Goal: Communication & Community: Answer question/provide support

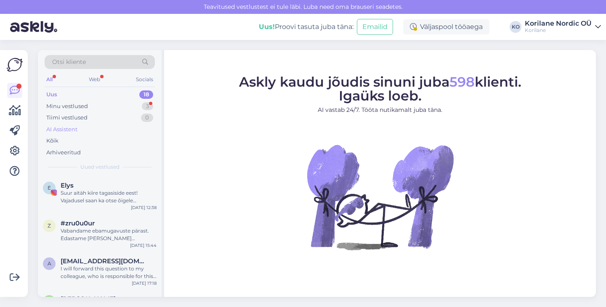
click at [82, 130] on div "AI Assistent" at bounding box center [100, 130] width 110 height 12
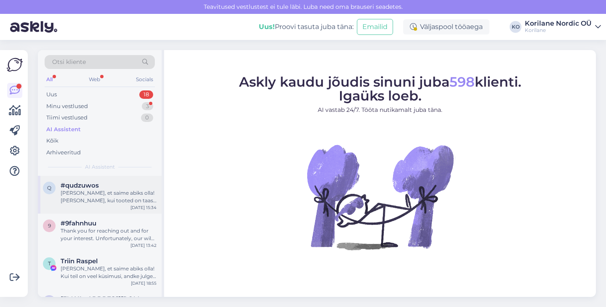
click at [91, 186] on span "#qudzuwos" at bounding box center [80, 186] width 38 height 8
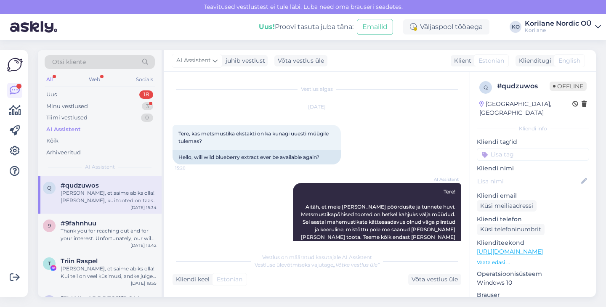
scroll to position [139, 0]
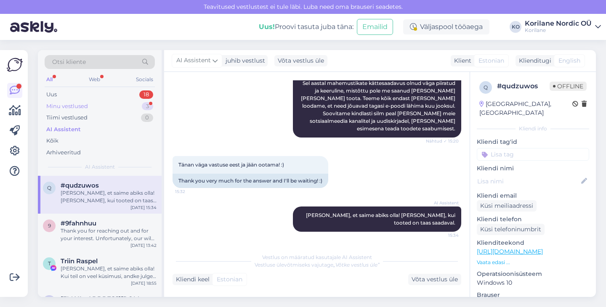
click at [91, 106] on div "Minu vestlused 3" at bounding box center [100, 107] width 110 height 12
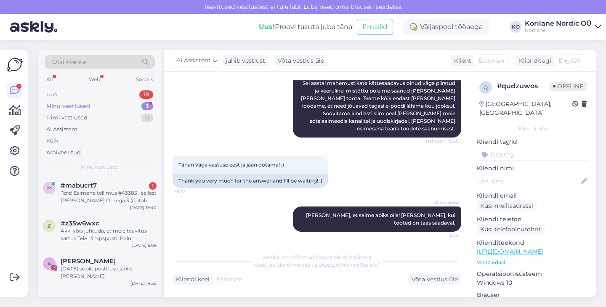
click at [81, 96] on div "Uus 18" at bounding box center [100, 95] width 110 height 12
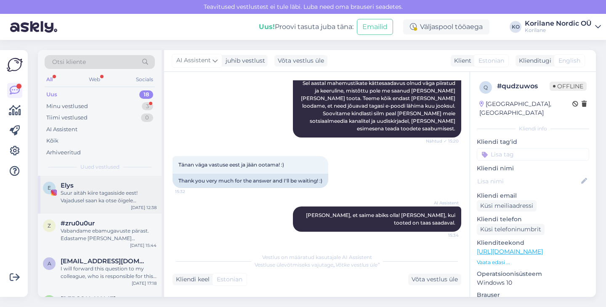
click at [94, 203] on div "Suur aitäh kiire tagasiside eest! Vajadusel saan ka otse õigele inimesele [PERS…" at bounding box center [109, 196] width 96 height 15
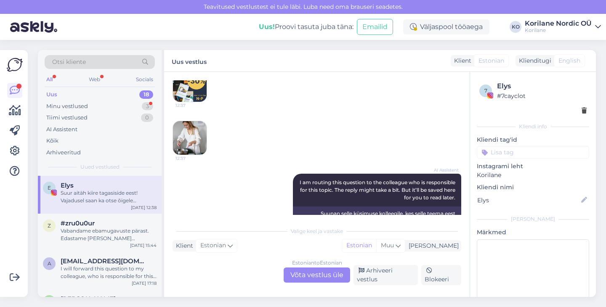
scroll to position [818, 0]
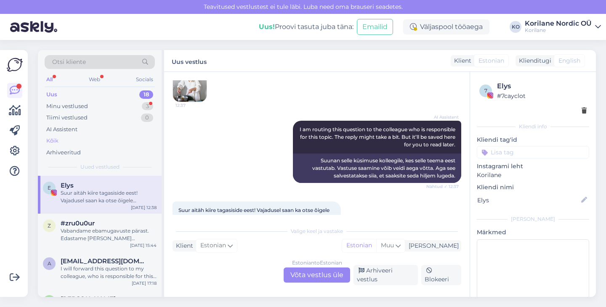
click at [77, 141] on div "Kõik" at bounding box center [100, 141] width 110 height 12
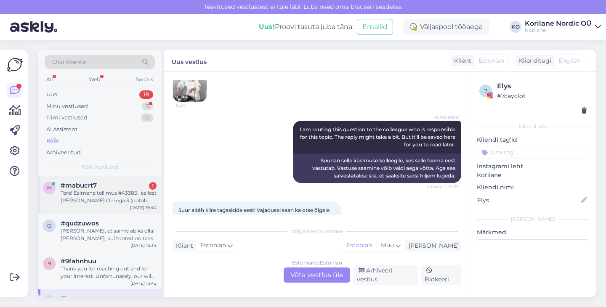
click at [96, 191] on div "Tere! Esimene tellimus #43385 , sellest [PERSON_NAME] Omega 3 (ootab EELMÜÜK Ko…" at bounding box center [109, 196] width 96 height 15
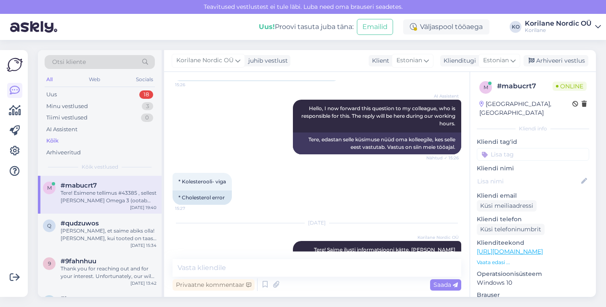
scroll to position [424, 0]
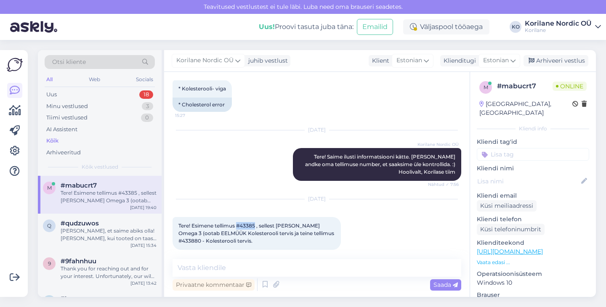
drag, startPoint x: 237, startPoint y: 219, endPoint x: 256, endPoint y: 219, distance: 18.5
click at [256, 223] on span "Tere! Esimene tellimus #43385 , sellest [PERSON_NAME] Omega 3 (ootab EELMÜÜK Ko…" at bounding box center [256, 233] width 157 height 21
copy span "#43385"
click at [245, 264] on textarea at bounding box center [317, 268] width 289 height 18
paste textarea "Loodan, et saite [PERSON_NAME] meie teisipäeval saadetud teavituse, mille edast…"
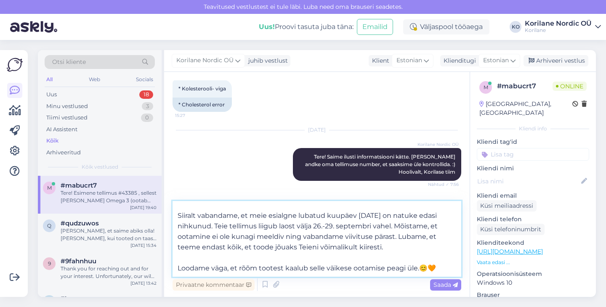
scroll to position [0, 0]
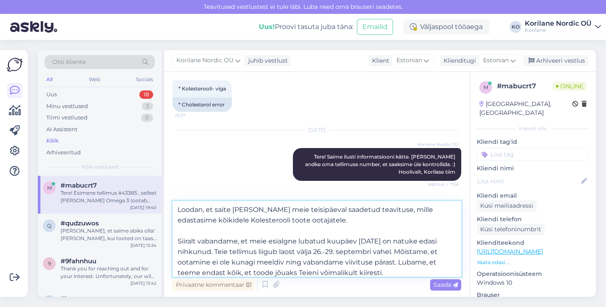
click at [178, 208] on textarea "Loodan, et saite [PERSON_NAME] meie teisipäeval saadetud teavituse, mille edast…" at bounding box center [317, 239] width 289 height 76
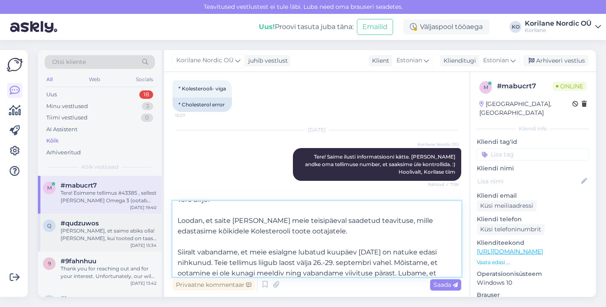
drag, startPoint x: 315, startPoint y: 221, endPoint x: 156, endPoint y: 220, distance: 159.1
click at [156, 220] on div "Otsi kliente All Web Socials Uus 18 Minu vestlused 3 Tiimi vestlused 0 AI Assis…" at bounding box center [317, 173] width 558 height 247
click at [252, 227] on textarea "Tere Sirje! Loodan, et saite [PERSON_NAME] meie teisipäeval saadetud teavituse,…" at bounding box center [317, 239] width 289 height 76
drag, startPoint x: 310, startPoint y: 234, endPoint x: 224, endPoint y: 215, distance: 87.5
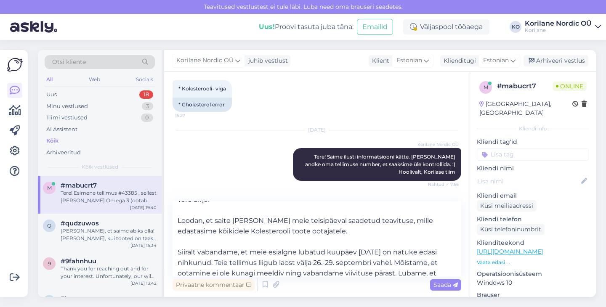
click at [0, 0] on div "Teavitused vestlustest [PERSON_NAME] läbi. Luba need oma brauseri seadetes. Uus…" at bounding box center [303, 153] width 606 height 307
click at [274, 233] on textarea "Tere Sirje! Loodan, et saite [PERSON_NAME] meie teisipäeval saadetud teavituse,…" at bounding box center [317, 239] width 289 height 76
click at [276, 223] on textarea "Tere Sirje! Loodan, et saite [PERSON_NAME] meie teisipäeval saadetud teavituse,…" at bounding box center [317, 239] width 289 height 76
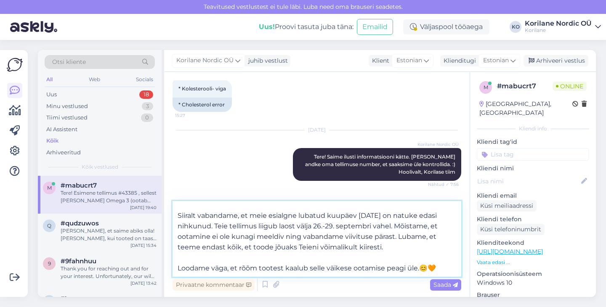
scroll to position [25, 0]
click at [386, 237] on textarea "Tere Sirje! Siiralt vabandame, et meie esialgne lubatud kuupäev [DATE] on natuk…" at bounding box center [317, 239] width 289 height 76
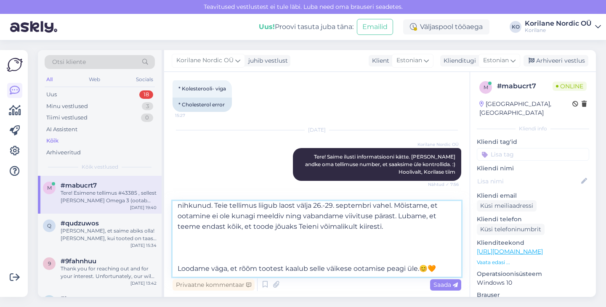
scroll to position [46, 0]
click at [353, 239] on textarea "Tere Sirje! Siiralt vabandame, et meie esialgne lubatud kuupäev [DATE] on natuk…" at bounding box center [317, 239] width 289 height 76
click at [429, 238] on textarea "Tere Sirje! Siiralt vabandame, et meie esialgne lubatud kuupäev [DATE] on natuk…" at bounding box center [317, 239] width 289 height 76
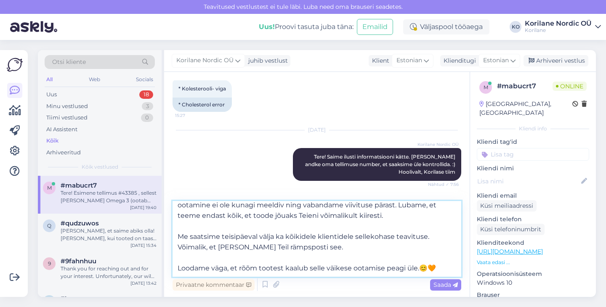
scroll to position [68, 0]
click at [180, 244] on textarea "Tere Sirje! Siiralt vabandame, et meie esialgne lubatud kuupäev [DATE] on natuk…" at bounding box center [317, 239] width 289 height 76
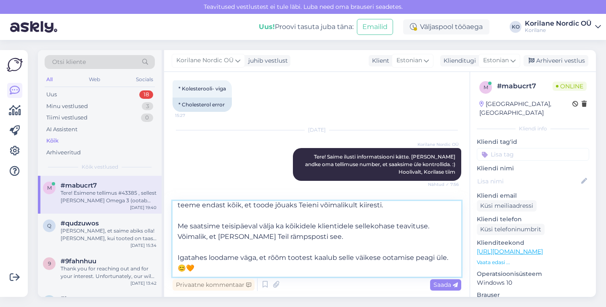
scroll to position [78, 0]
click at [373, 235] on textarea "Tere Sirje! Siiralt vabandame, et meie esialgne lubatud kuupäev [DATE] on natuk…" at bounding box center [317, 239] width 289 height 76
click at [252, 251] on textarea "Tere Sirje! Siiralt vabandame, et meie esialgne lubatud kuupäev [DATE] on natuk…" at bounding box center [317, 239] width 289 height 76
click at [248, 264] on textarea "Tere Sirje! Siiralt vabandame, et meie esialgne lubatud kuupäev [DATE] on natuk…" at bounding box center [317, 239] width 289 height 76
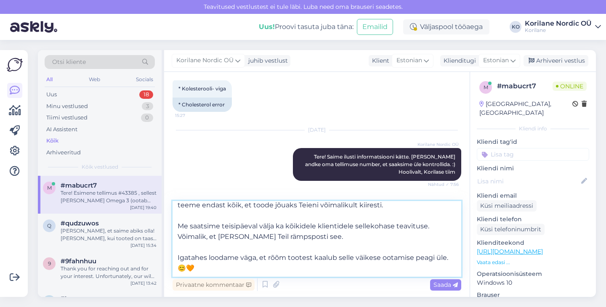
type textarea "Tere Sirje! Siiralt vabandame, et meie esialgne lubatud kuupäev [DATE] on natuk…"
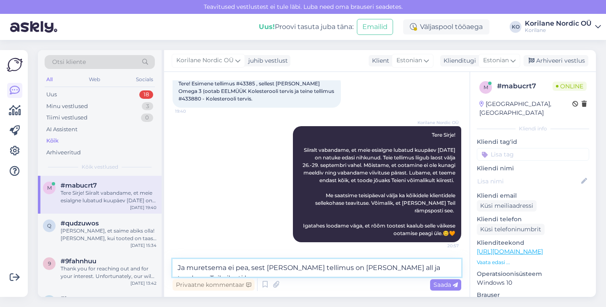
scroll to position [576, 0]
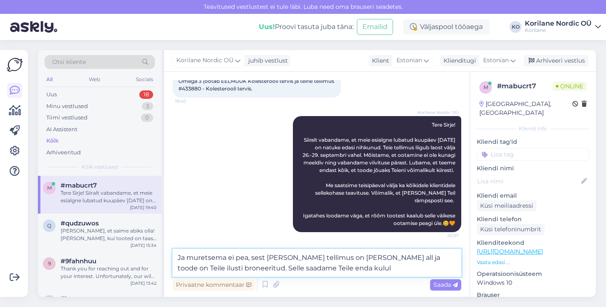
drag, startPoint x: 221, startPoint y: 266, endPoint x: 347, endPoint y: 266, distance: 126.2
click at [347, 266] on textarea "Ja muretsema ei pea, sest [PERSON_NAME] tellimus on [PERSON_NAME] all ja toode …" at bounding box center [317, 263] width 289 height 28
type textarea "Ja muretsema ei pea, sest [PERSON_NAME] tellimus on [PERSON_NAME] all ja toode …"
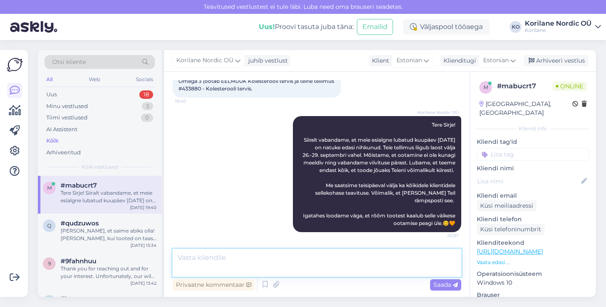
scroll to position [610, 0]
